Goal: Information Seeking & Learning: Learn about a topic

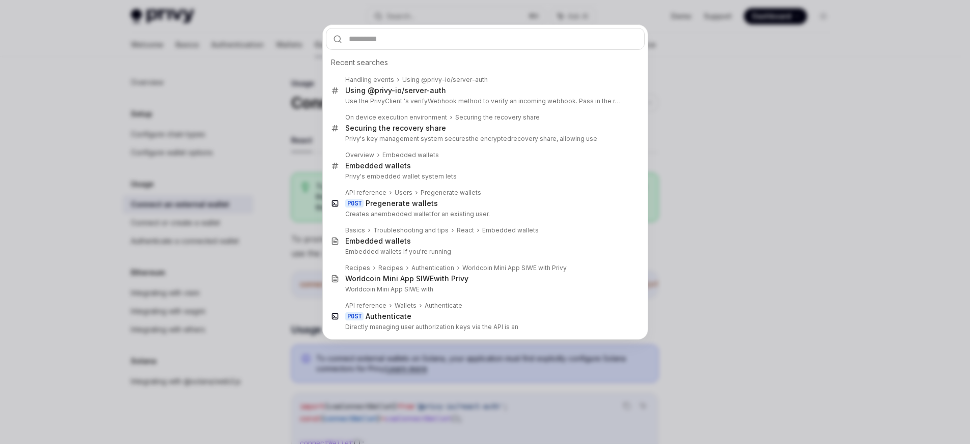
scroll to position [254, 0]
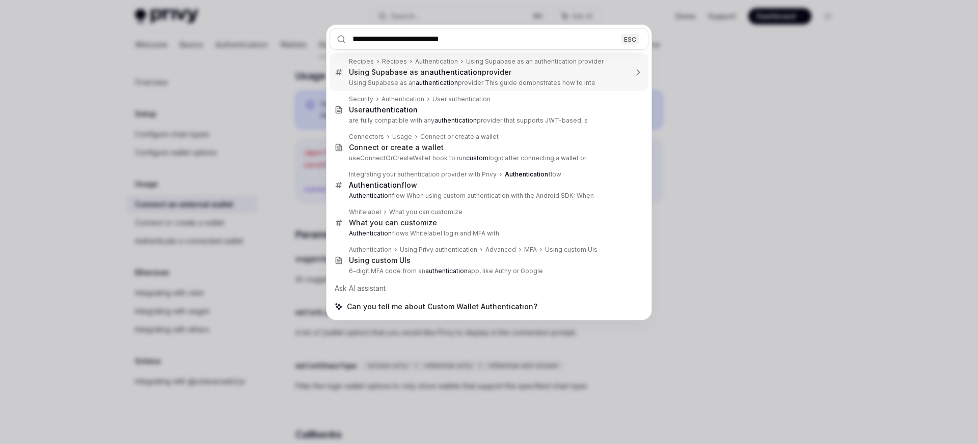
drag, startPoint x: 413, startPoint y: 42, endPoint x: 525, endPoint y: 46, distance: 111.6
click at [525, 46] on input "**********" at bounding box center [488, 39] width 319 height 22
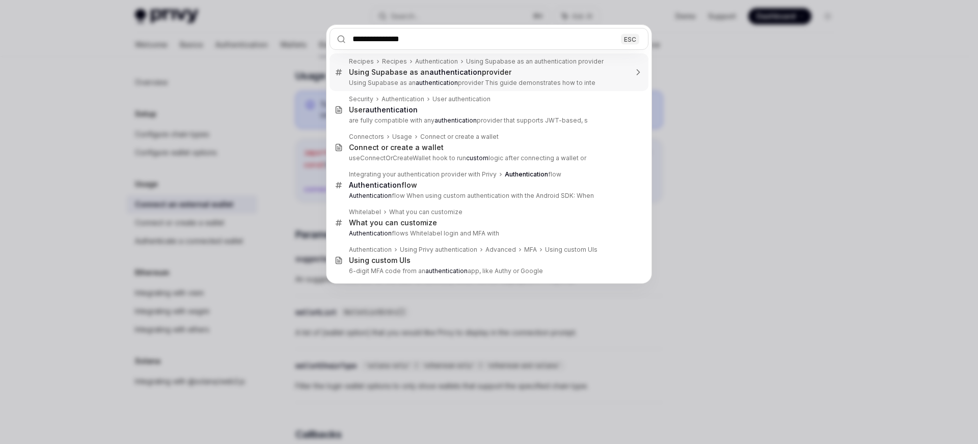
type input "**********"
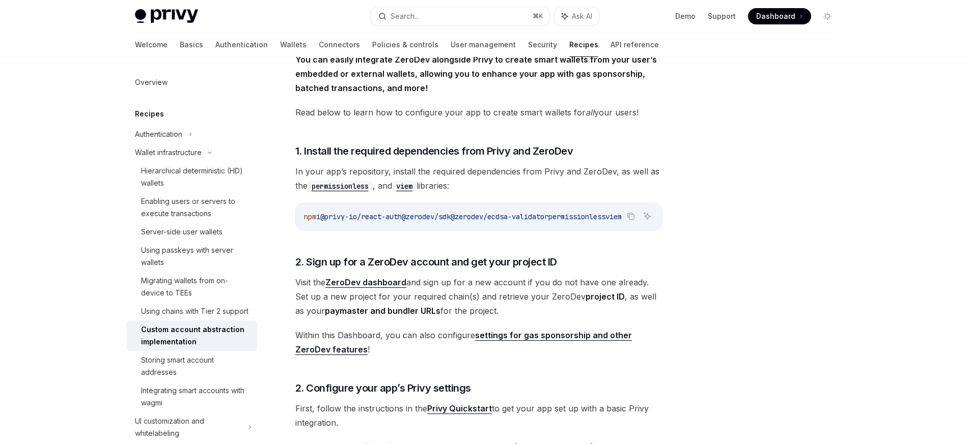
scroll to position [57, 0]
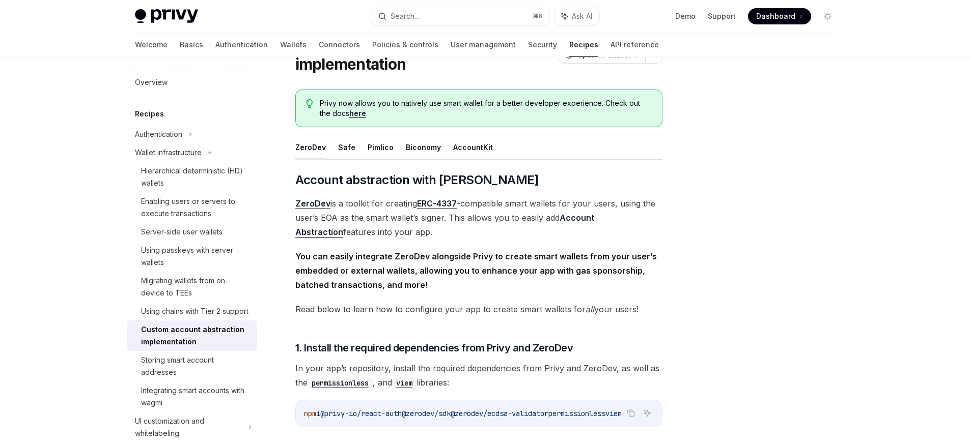
type textarea "*"
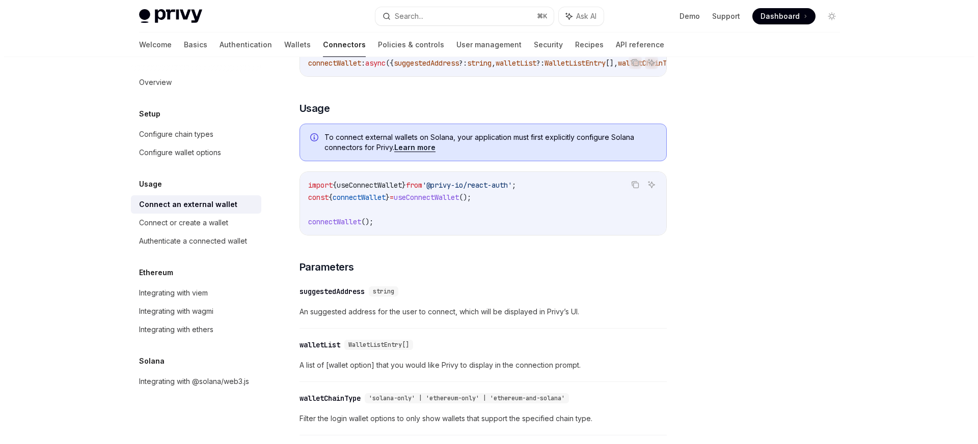
scroll to position [254, 0]
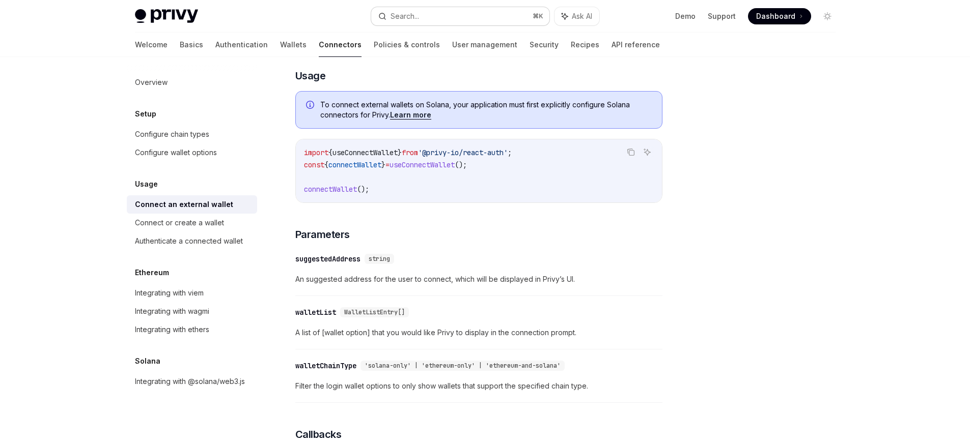
click at [437, 19] on button "Search... ⌘ K" at bounding box center [460, 16] width 178 height 18
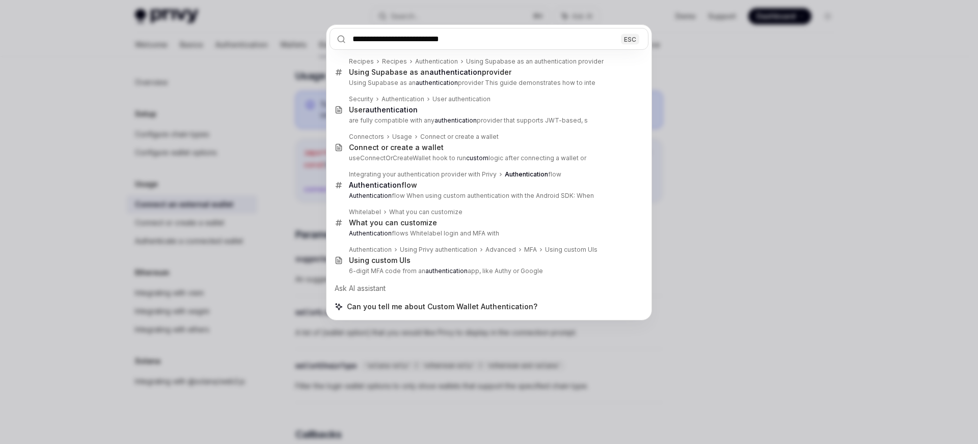
drag, startPoint x: 408, startPoint y: 40, endPoint x: 544, endPoint y: 38, distance: 136.0
click at [544, 38] on input "**********" at bounding box center [488, 39] width 319 height 22
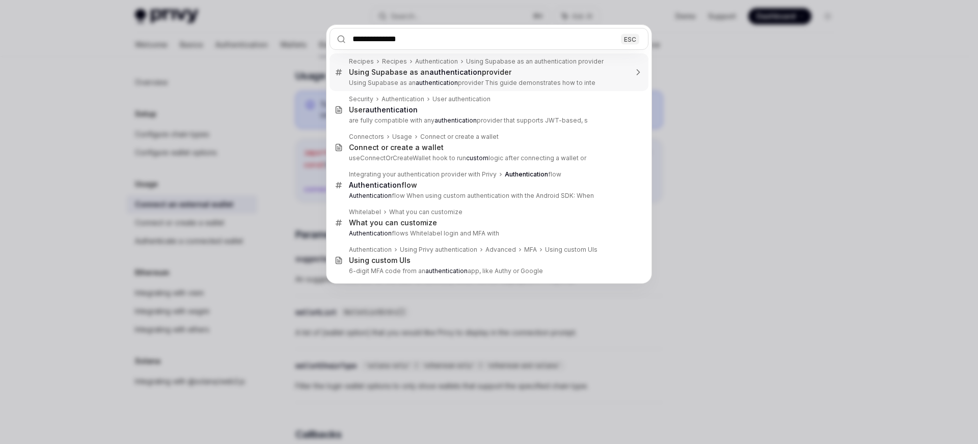
type input "**********"
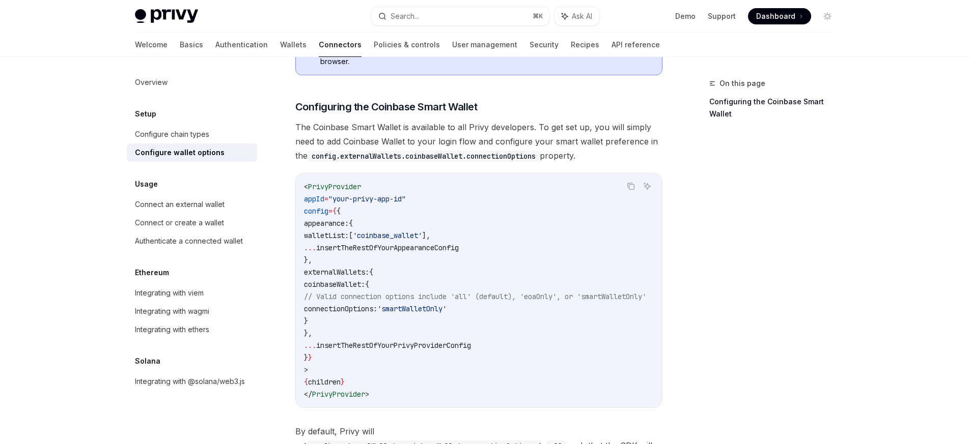
scroll to position [1093, 0]
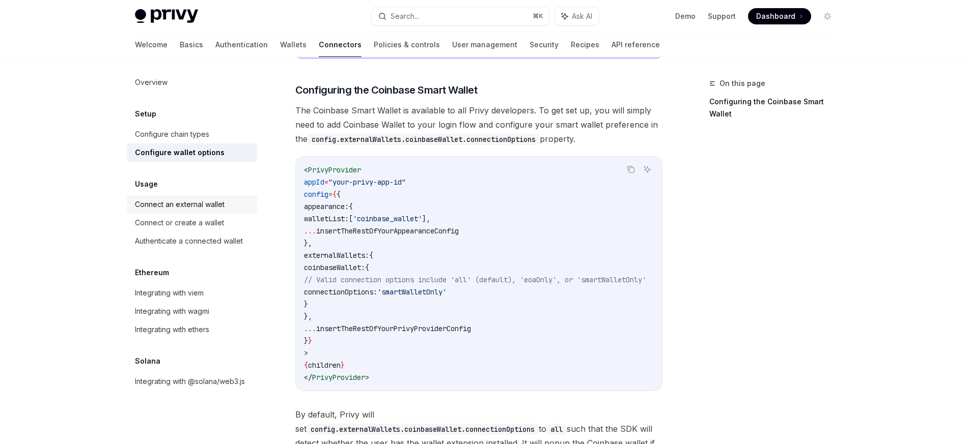
click at [204, 208] on div "Connect an external wallet" at bounding box center [180, 205] width 90 height 12
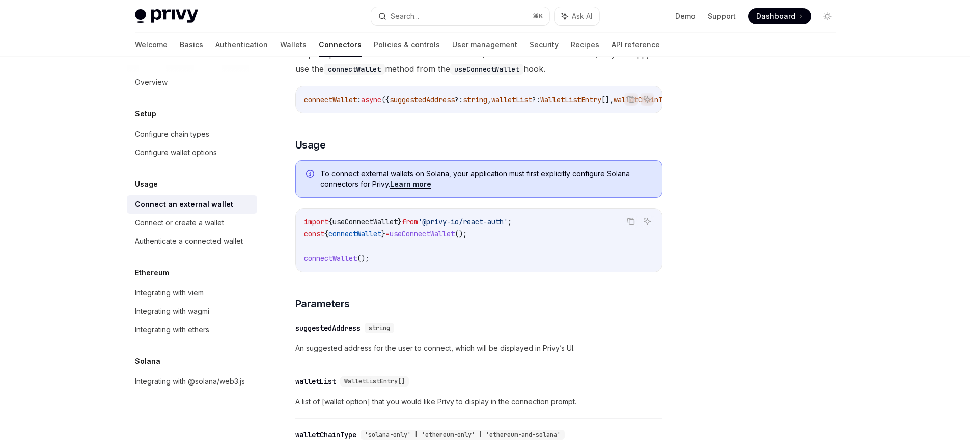
scroll to position [233, 0]
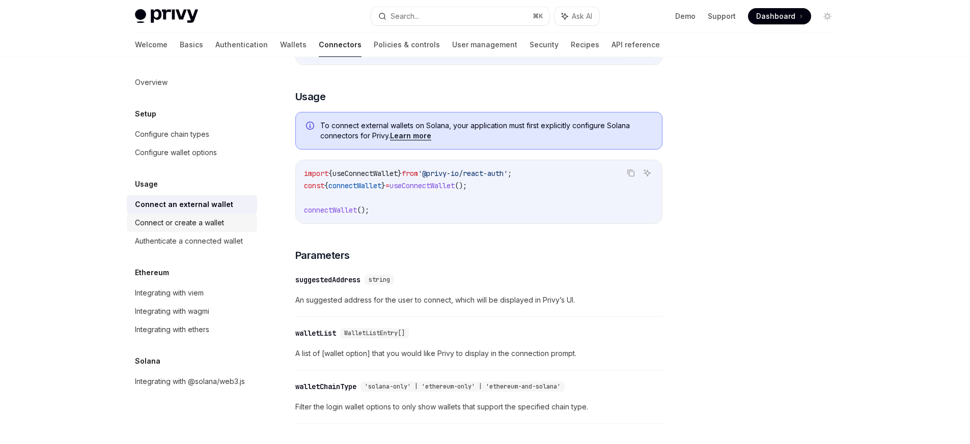
click at [216, 218] on div "Connect or create a wallet" at bounding box center [179, 223] width 89 height 12
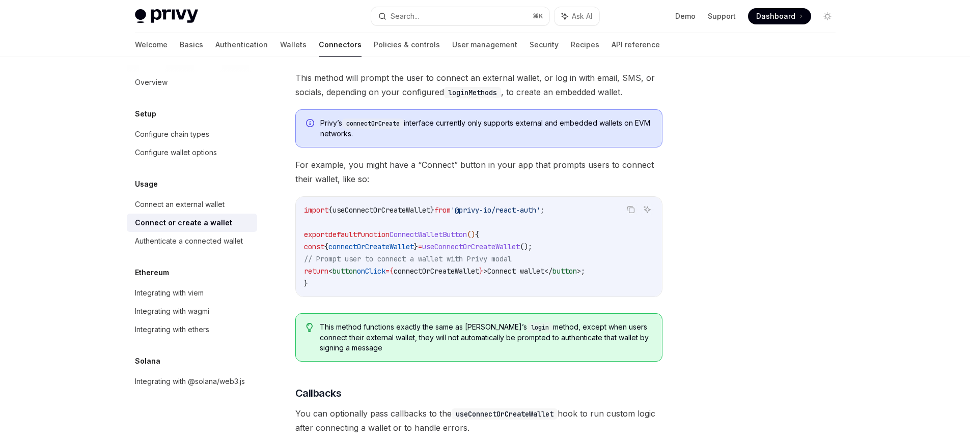
scroll to position [275, 0]
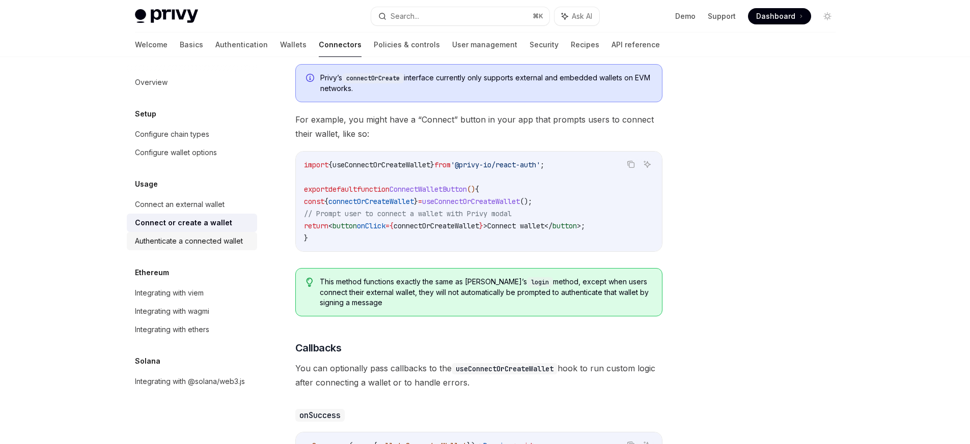
click at [212, 240] on div "Authenticate a connected wallet" at bounding box center [189, 241] width 108 height 12
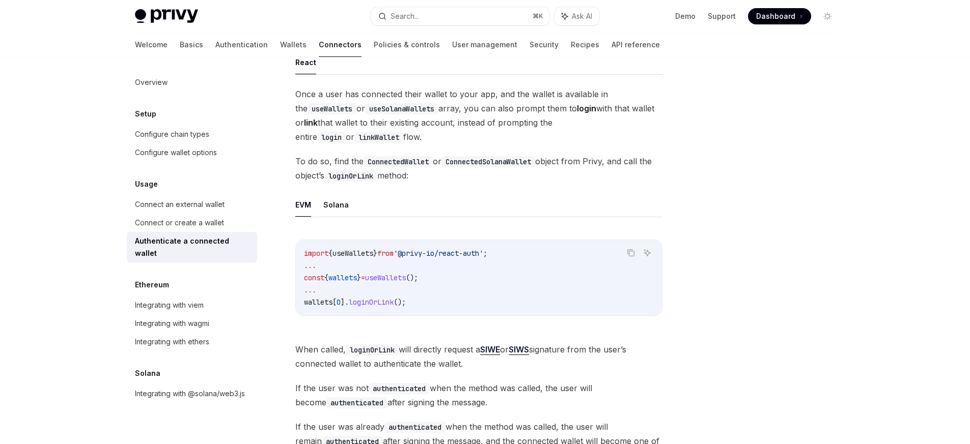
scroll to position [180, 0]
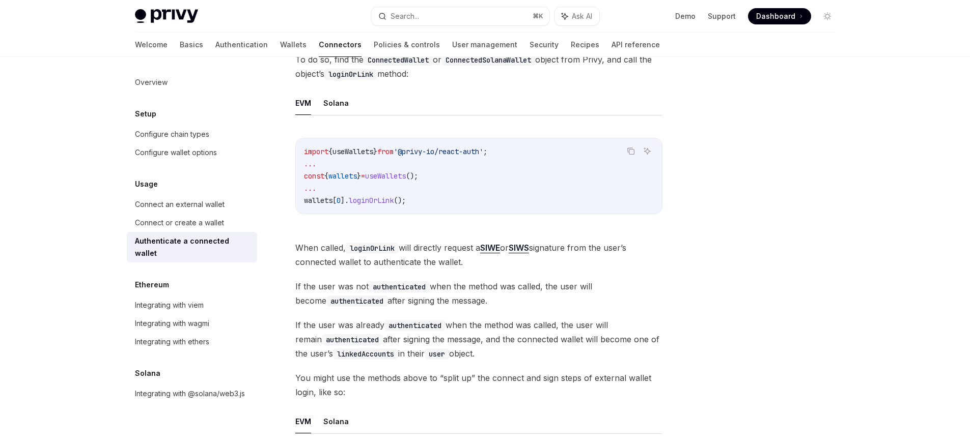
click at [499, 247] on link "SIWE" at bounding box center [490, 248] width 20 height 11
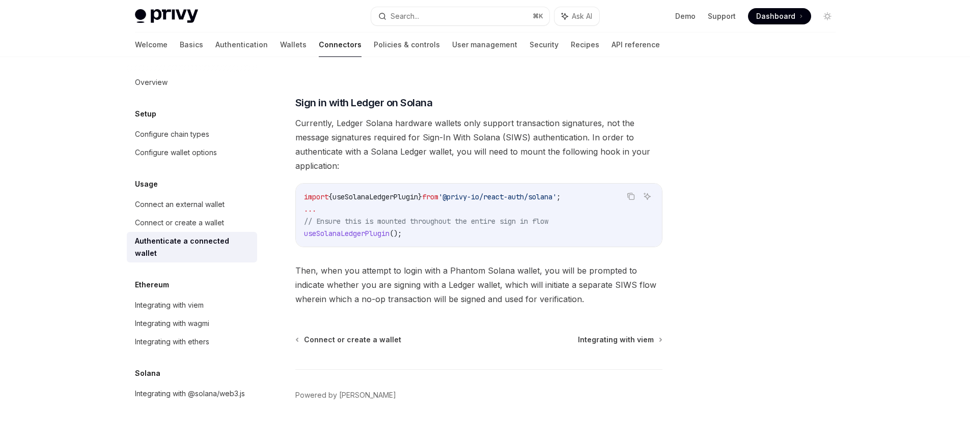
scroll to position [867, 0]
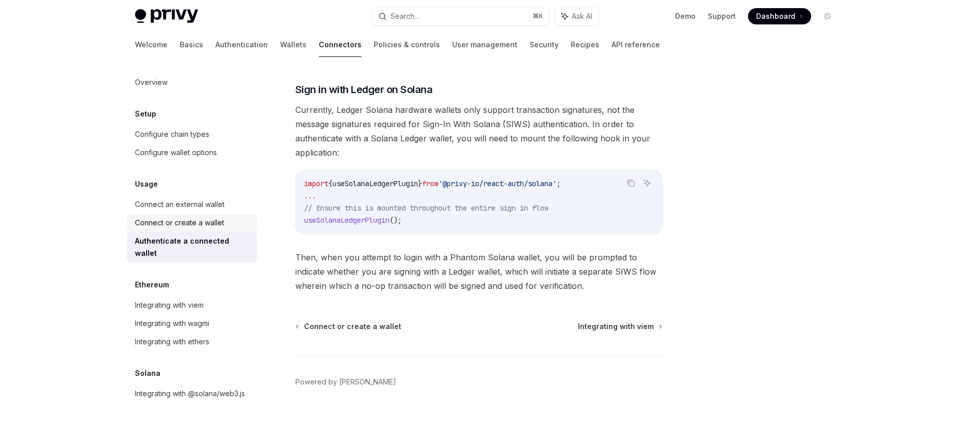
click at [206, 225] on div "Connect or create a wallet" at bounding box center [179, 223] width 89 height 12
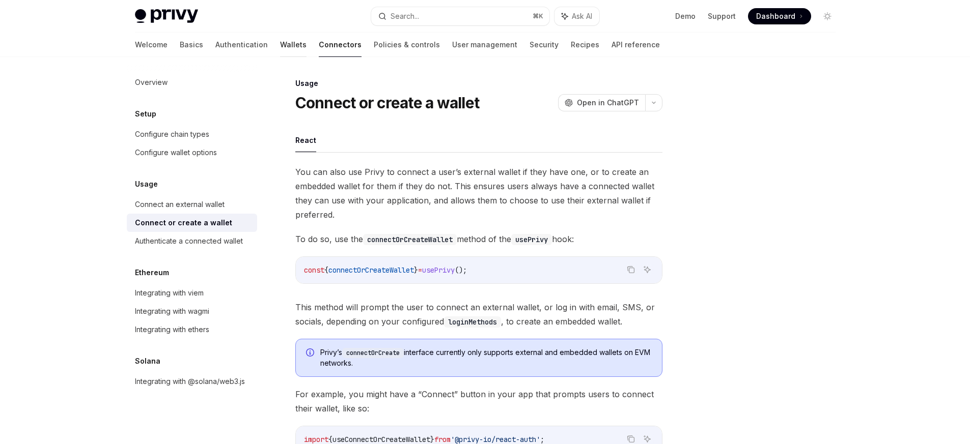
click at [280, 41] on link "Wallets" at bounding box center [293, 45] width 26 height 24
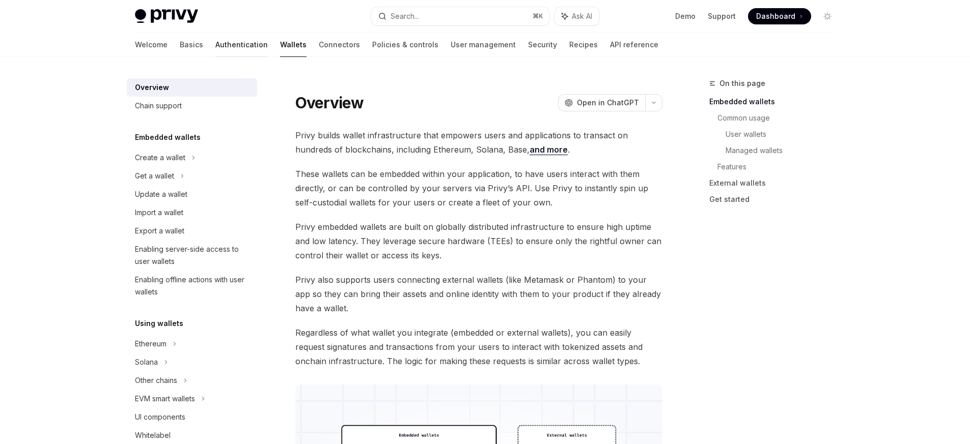
click at [215, 45] on link "Authentication" at bounding box center [241, 45] width 52 height 24
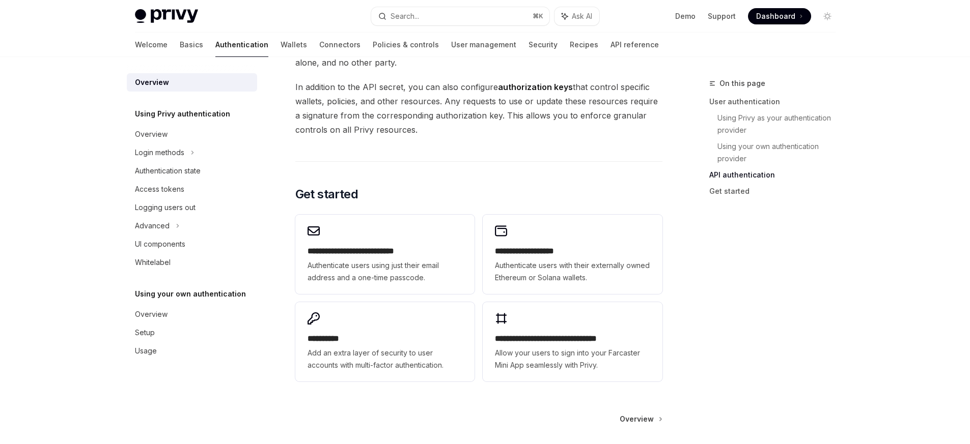
scroll to position [741, 0]
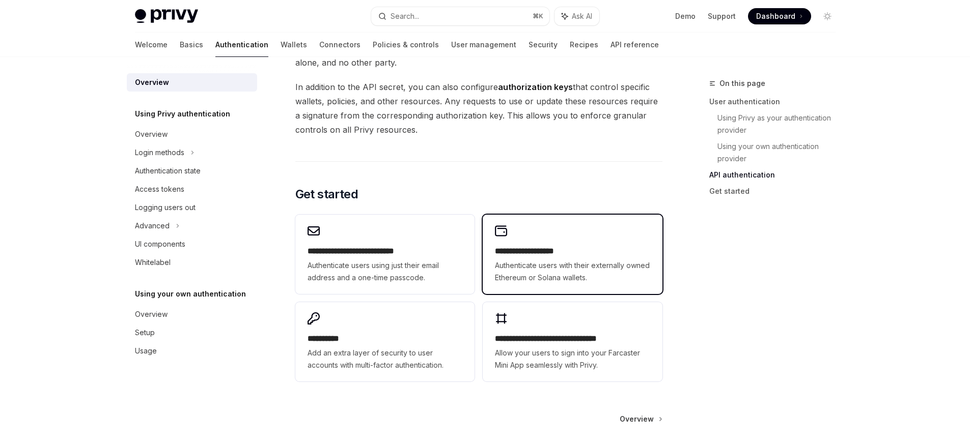
click at [624, 260] on span "Authenticate users with their externally owned Ethereum or Solana wallets." at bounding box center [572, 272] width 155 height 24
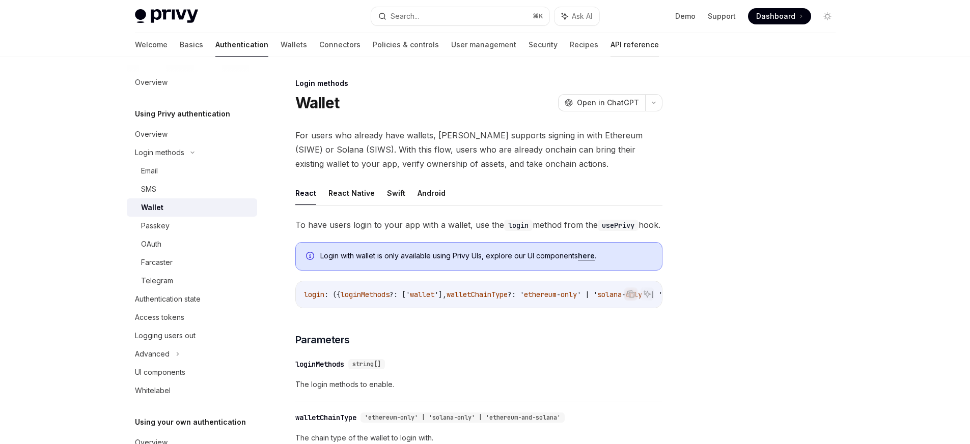
click at [610, 49] on link "API reference" at bounding box center [634, 45] width 48 height 24
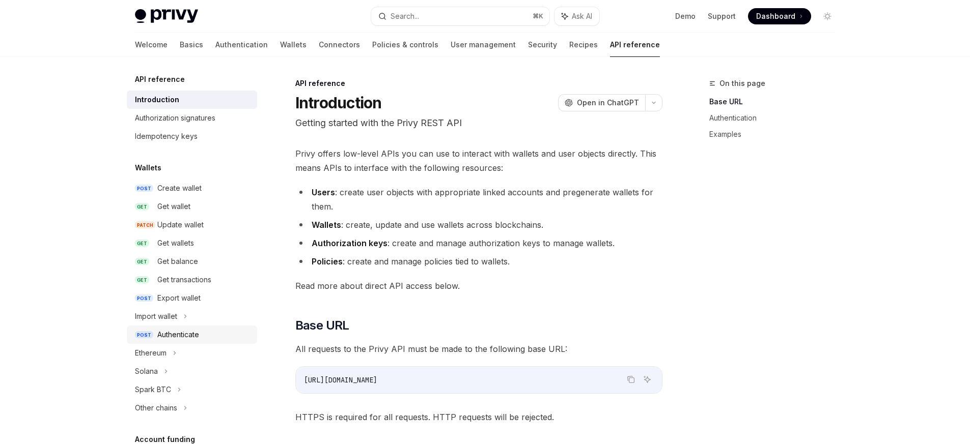
click at [198, 331] on div "Authenticate" at bounding box center [178, 335] width 42 height 12
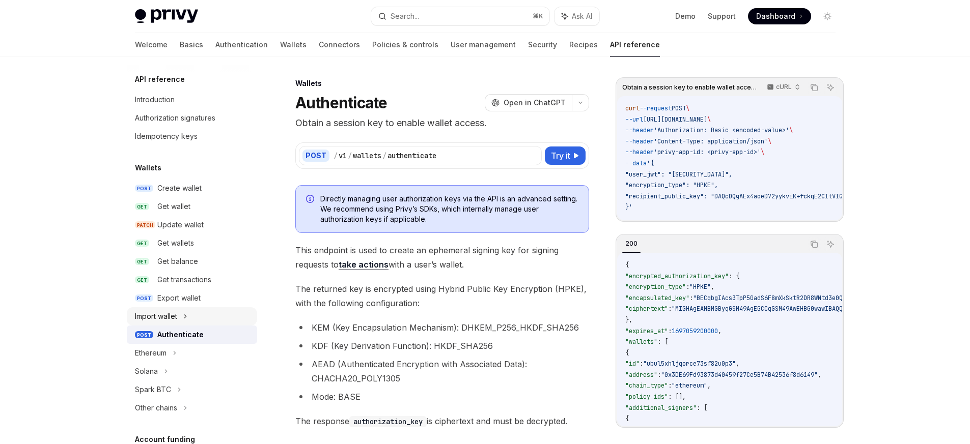
click at [194, 319] on div "Import wallet" at bounding box center [192, 317] width 130 height 18
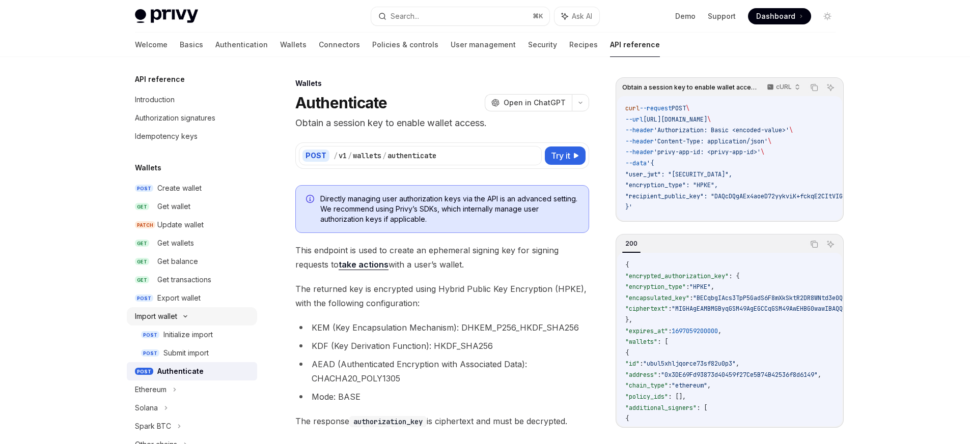
type textarea "*"
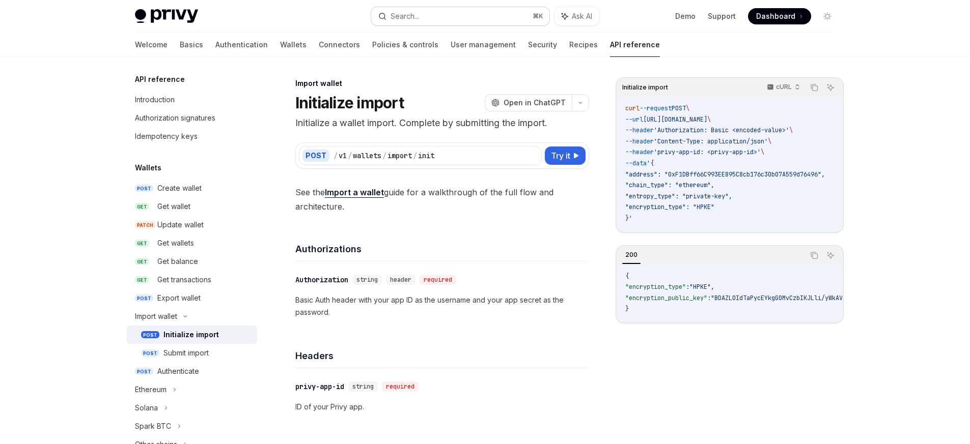
click at [438, 12] on button "Search... ⌘ K" at bounding box center [460, 16] width 178 height 18
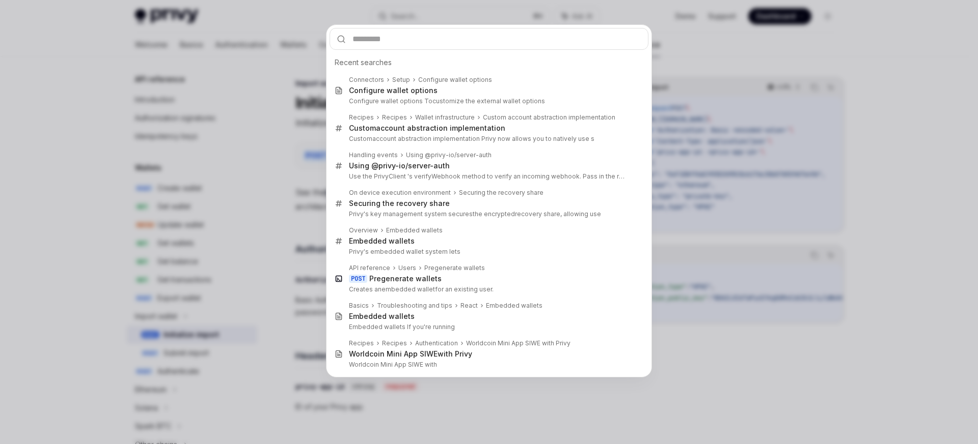
type input "*********"
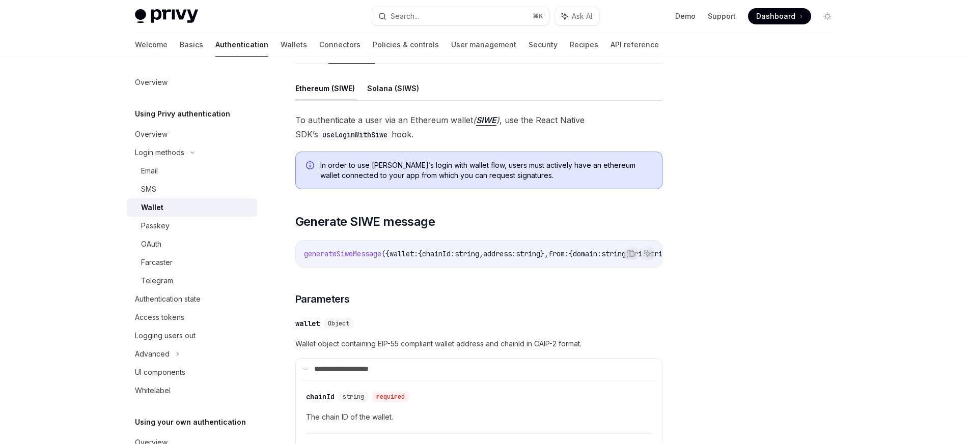
scroll to position [114, 0]
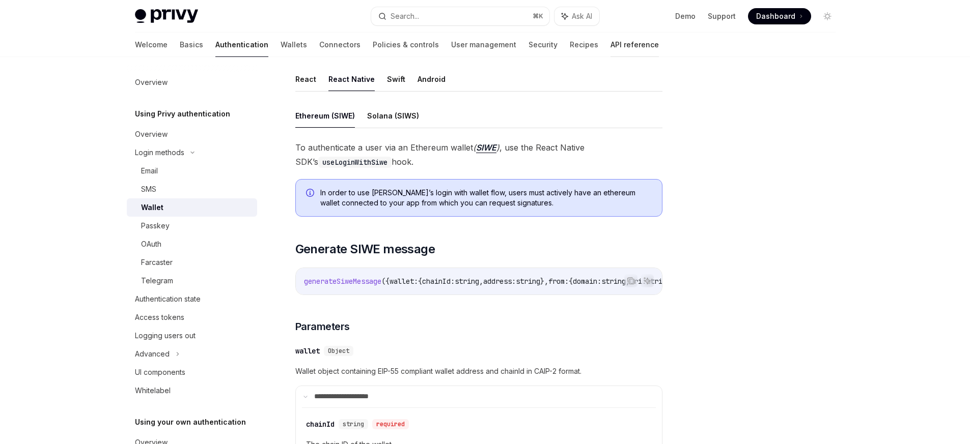
click at [610, 42] on link "API reference" at bounding box center [634, 45] width 48 height 24
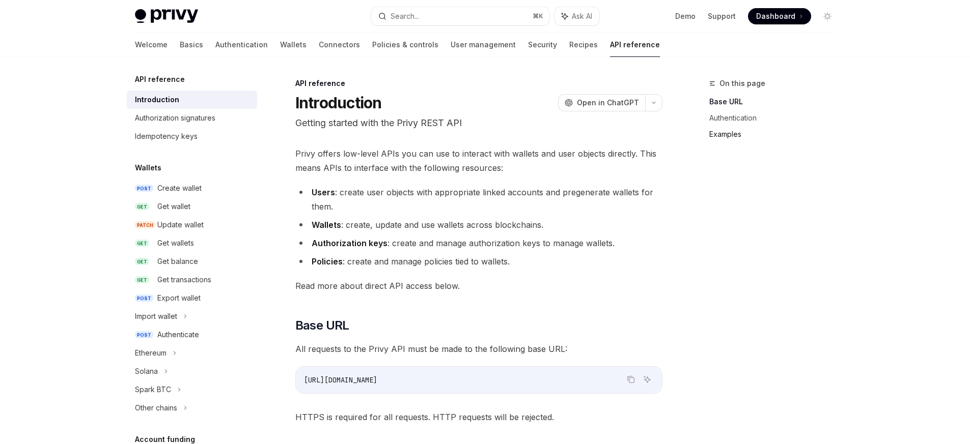
click at [738, 138] on link "Examples" at bounding box center [776, 134] width 134 height 16
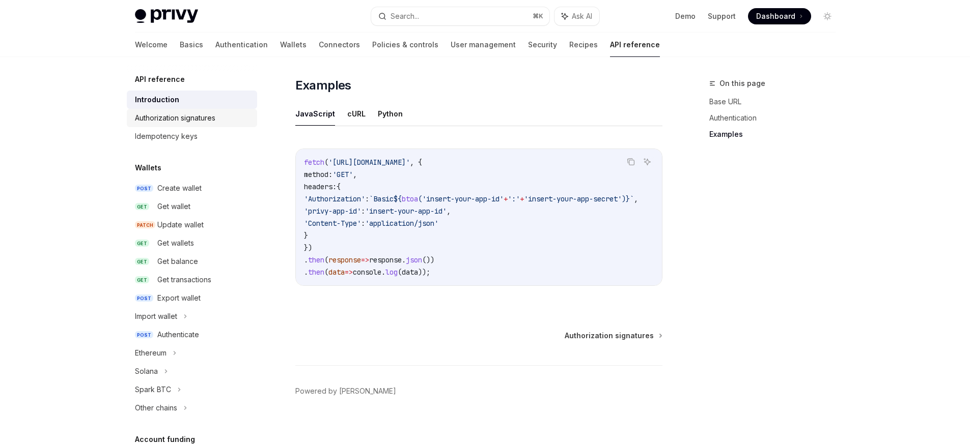
click at [181, 123] on div "Authorization signatures" at bounding box center [175, 118] width 80 height 12
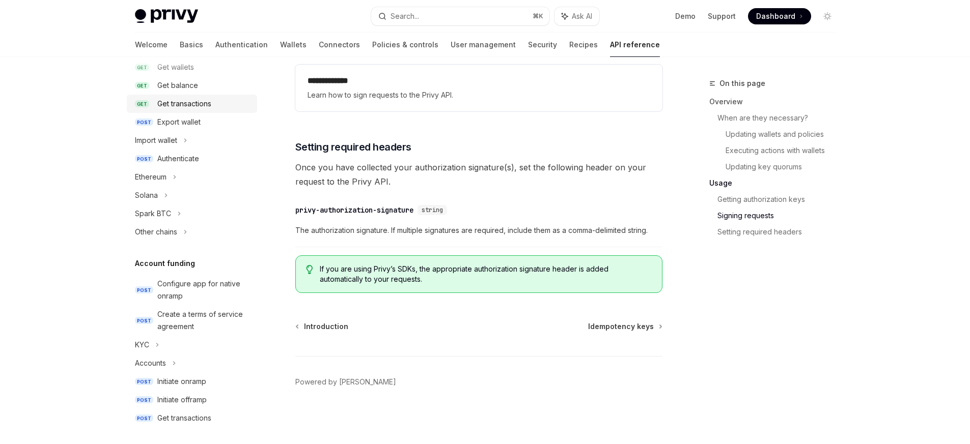
scroll to position [178, 0]
click at [176, 174] on icon at bounding box center [175, 175] width 4 height 12
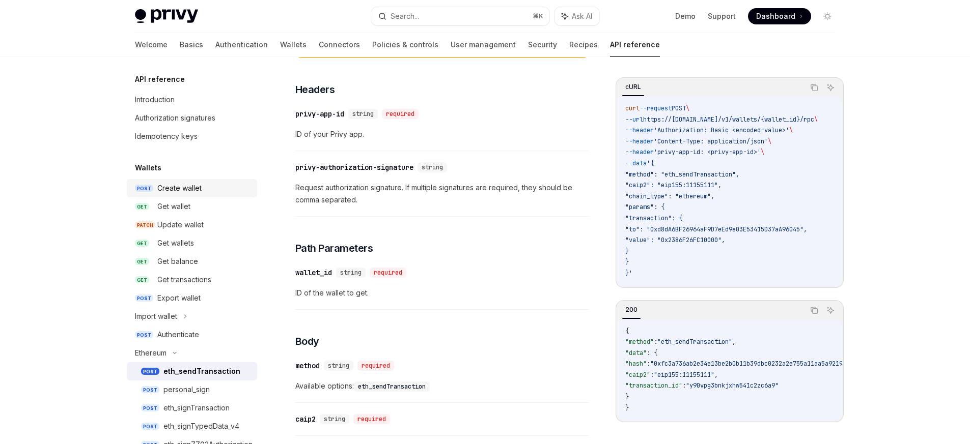
click at [201, 188] on div "Create wallet" at bounding box center [204, 188] width 94 height 12
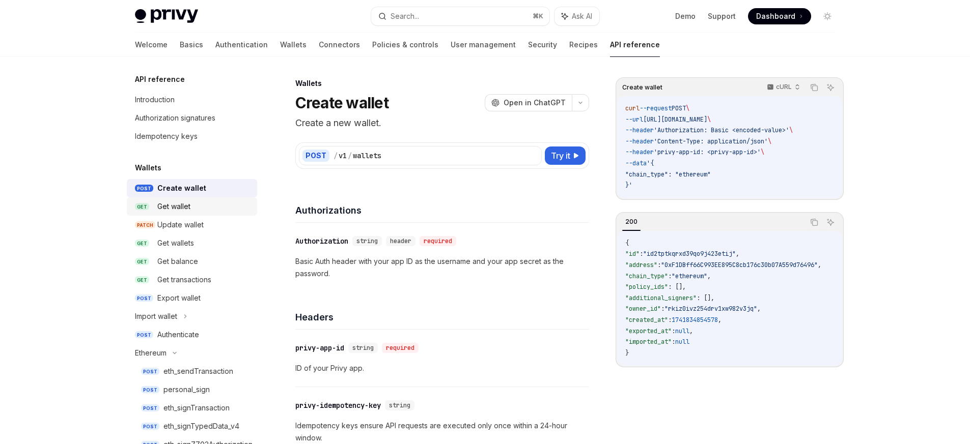
click at [204, 204] on div "Get wallet" at bounding box center [204, 207] width 94 height 12
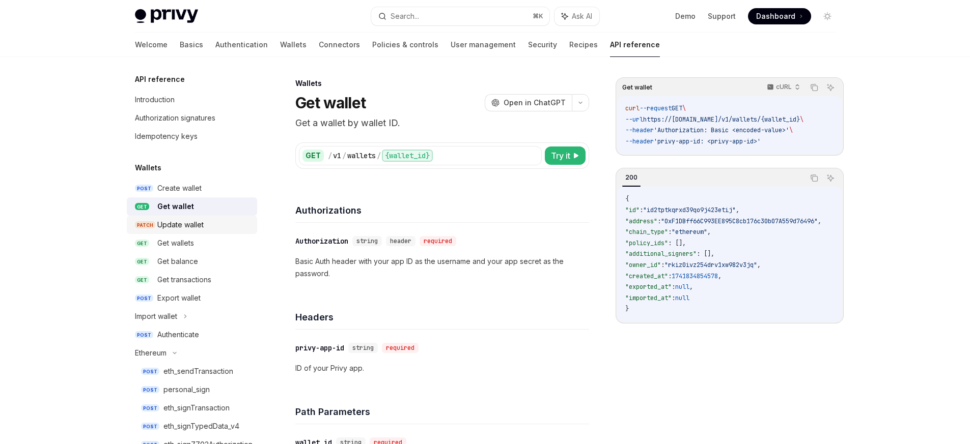
click at [195, 228] on div "Update wallet" at bounding box center [180, 225] width 46 height 12
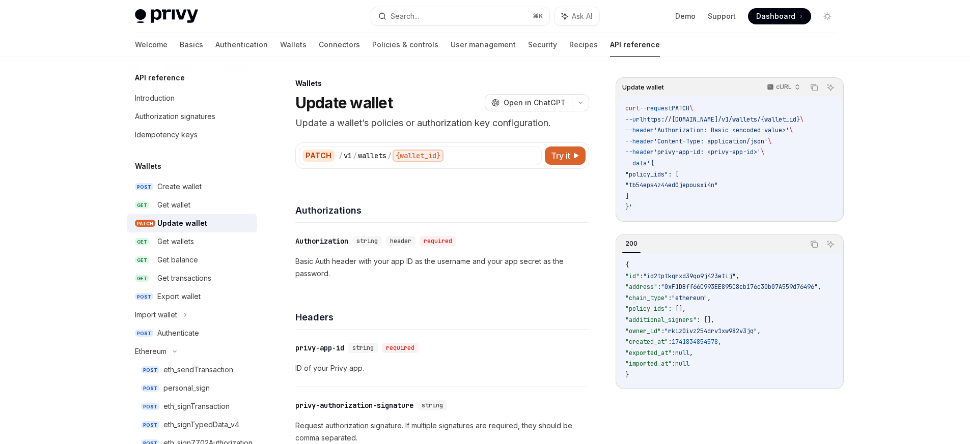
scroll to position [2, 0]
click at [216, 366] on div "eth_sendTransaction" at bounding box center [198, 370] width 70 height 12
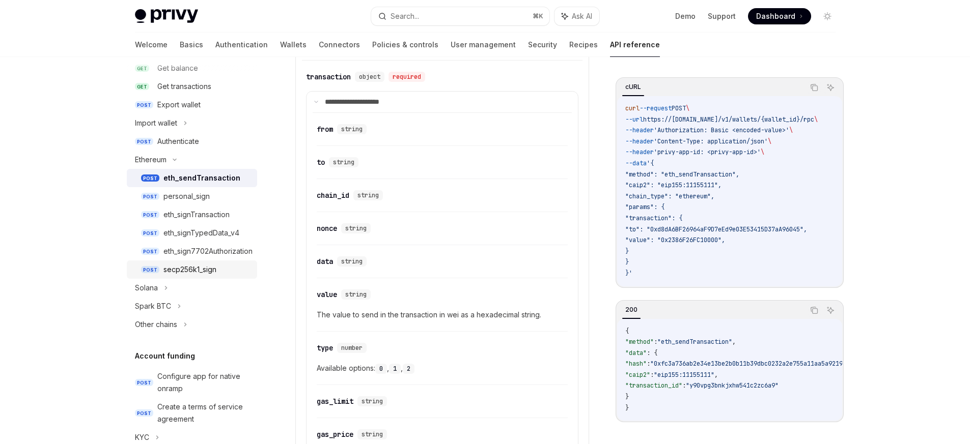
scroll to position [196, 0]
click at [207, 138] on div "Authenticate" at bounding box center [204, 139] width 94 height 12
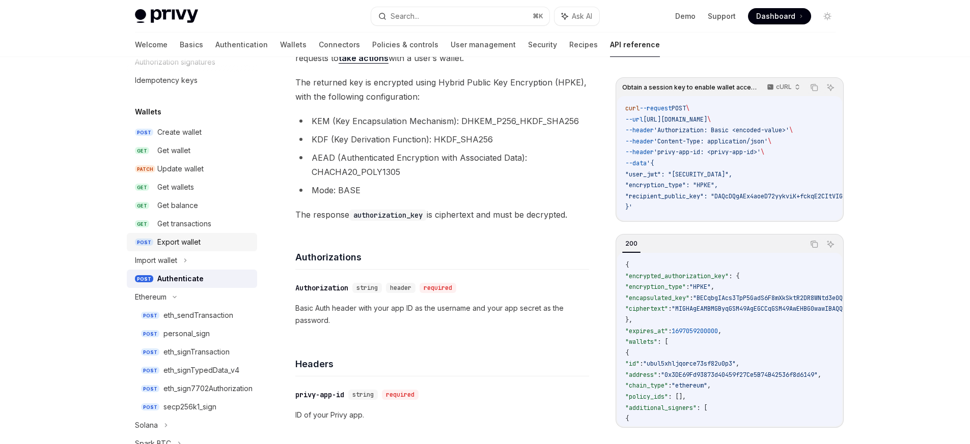
scroll to position [56, 0]
click at [569, 43] on link "Recipes" at bounding box center [583, 45] width 29 height 24
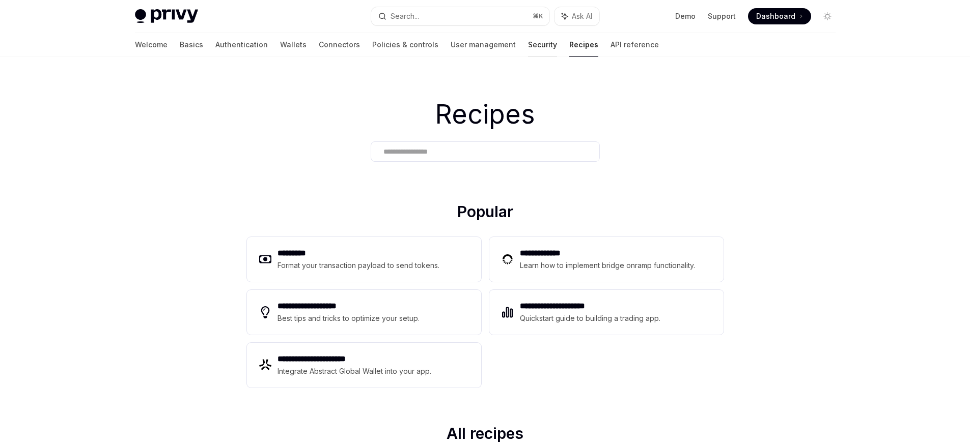
click at [528, 47] on link "Security" at bounding box center [542, 45] width 29 height 24
type textarea "*"
